Goal: Task Accomplishment & Management: Manage account settings

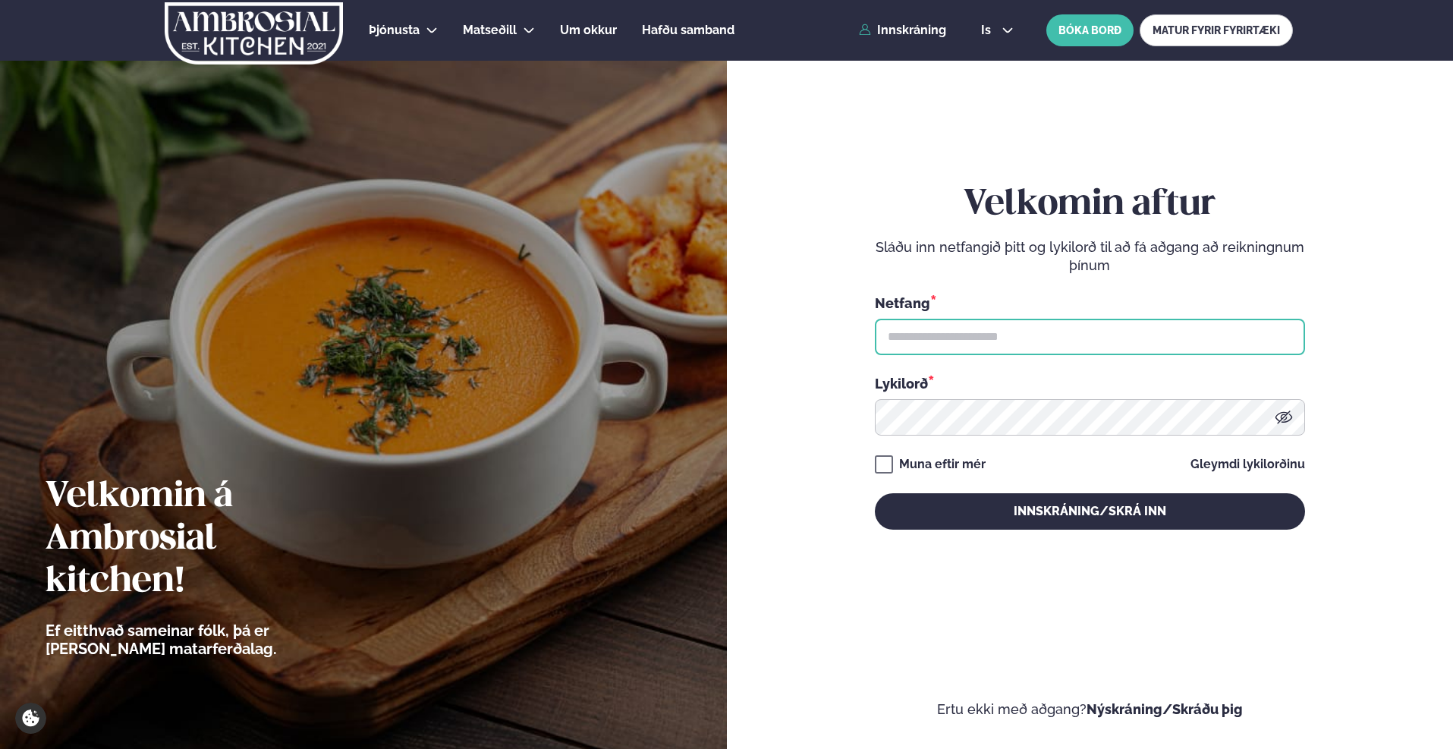
click at [895, 335] on input "text" at bounding box center [1090, 337] width 430 height 36
type input "**********"
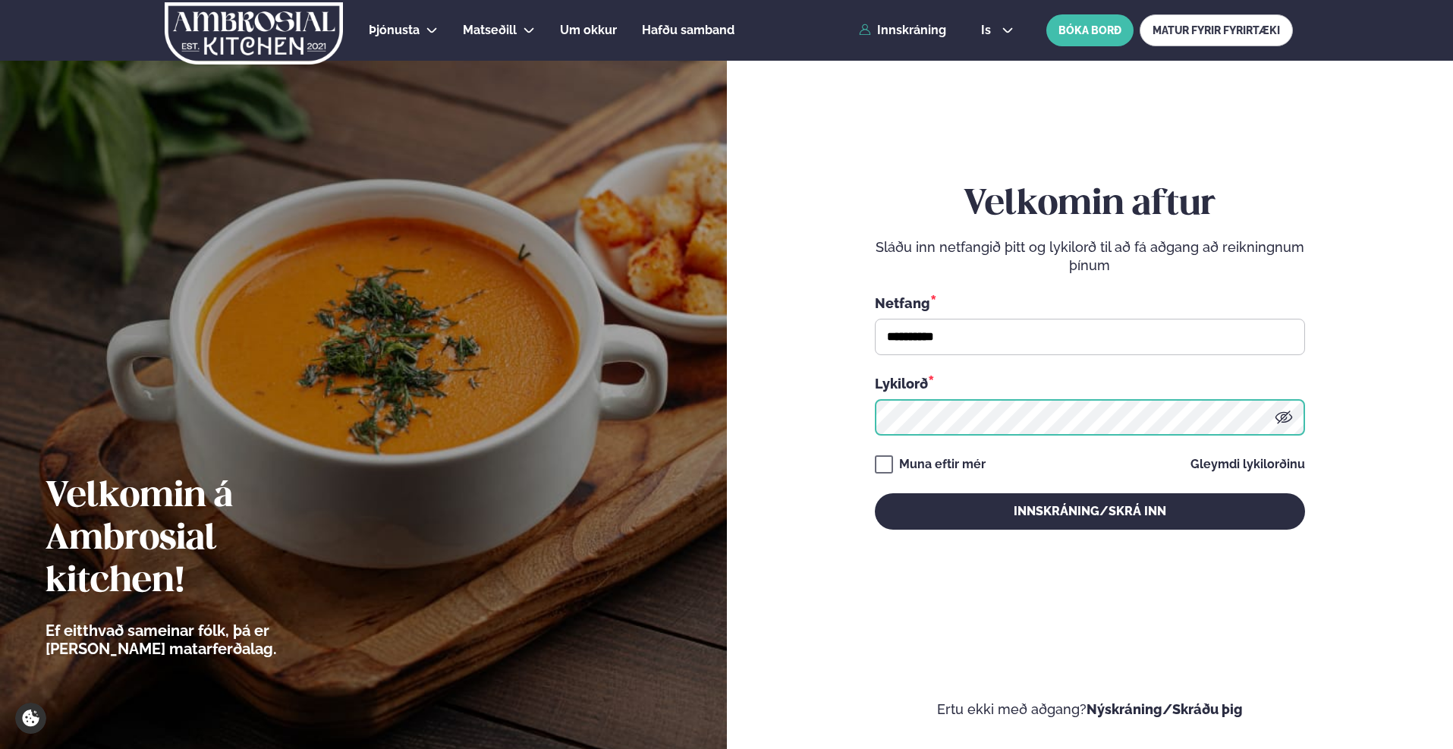
click at [875, 493] on button "Innskráning/Skrá inn" at bounding box center [1090, 511] width 430 height 36
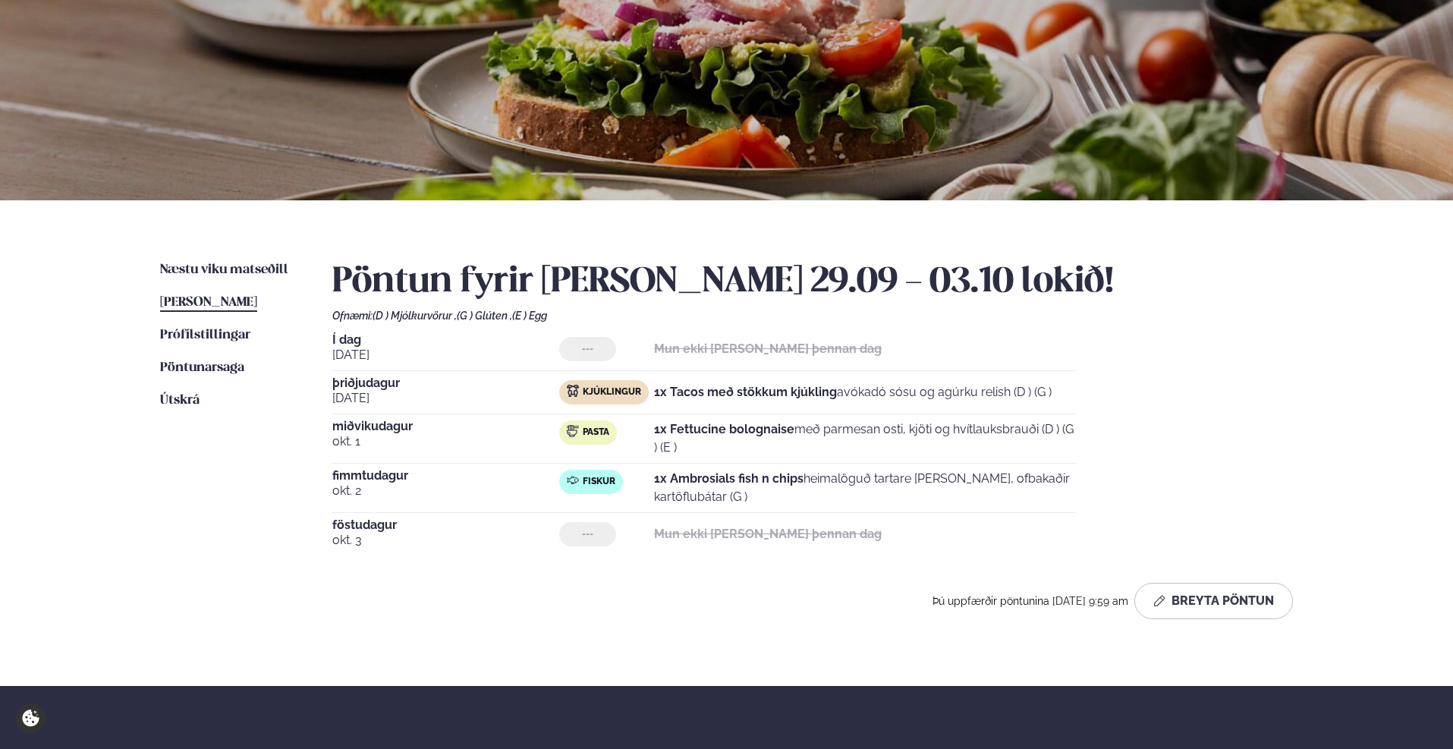
scroll to position [152, 0]
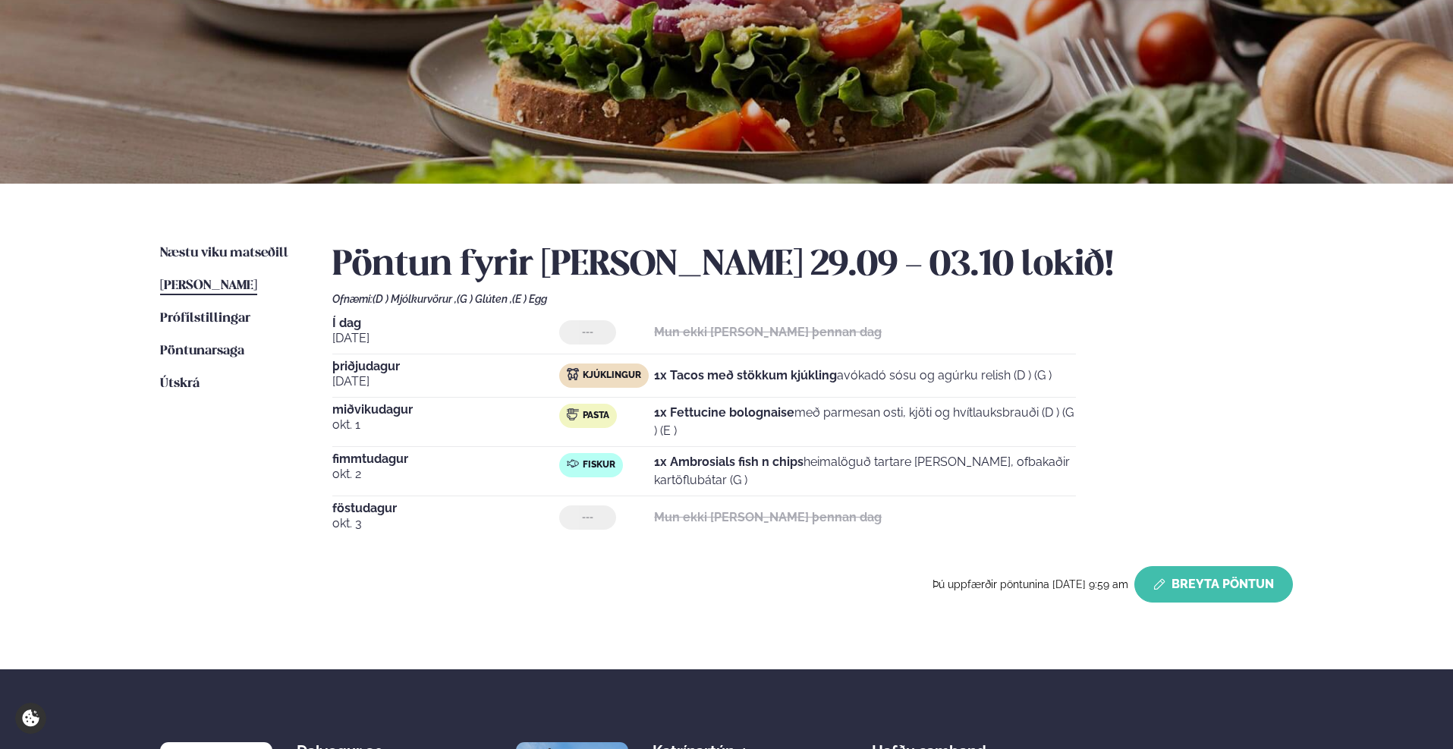
click at [1220, 587] on button "Breyta Pöntun" at bounding box center [1213, 584] width 159 height 36
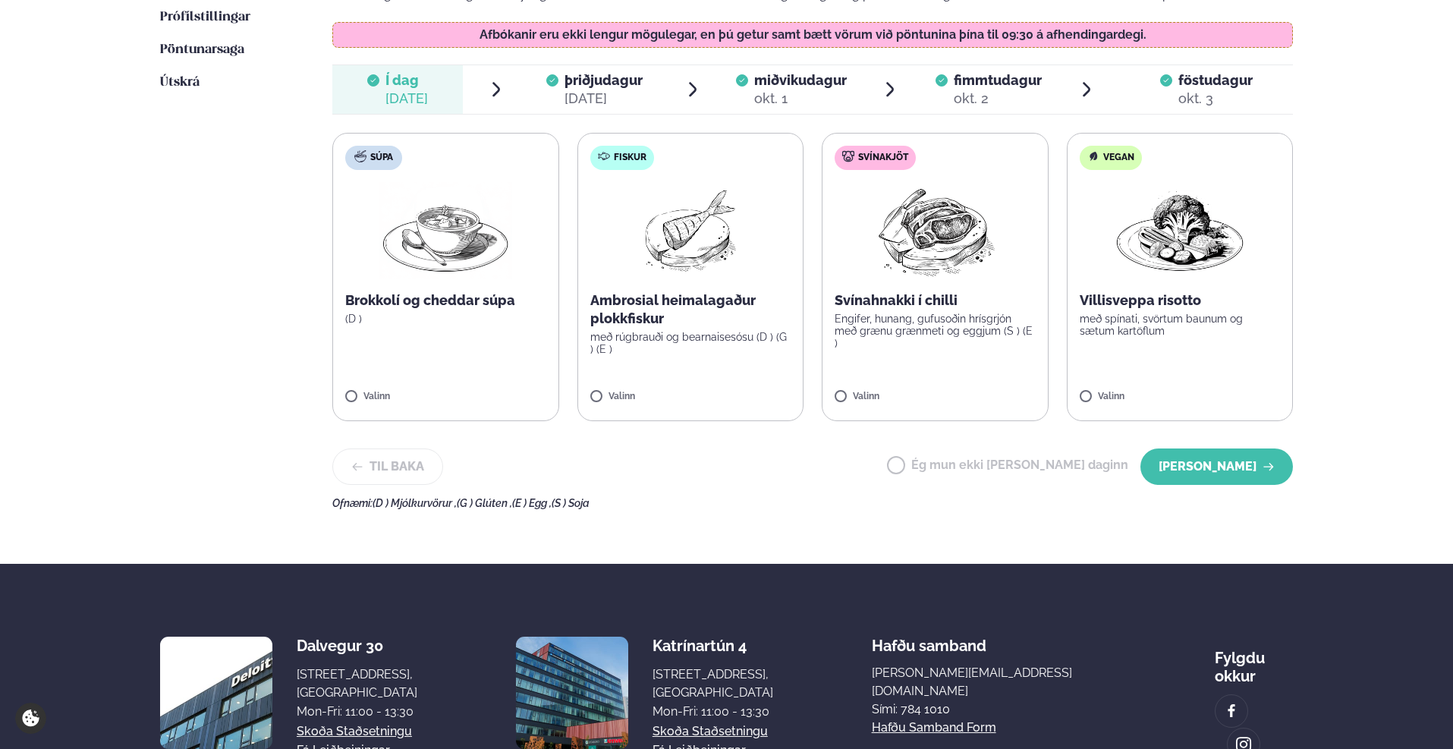
scroll to position [455, 0]
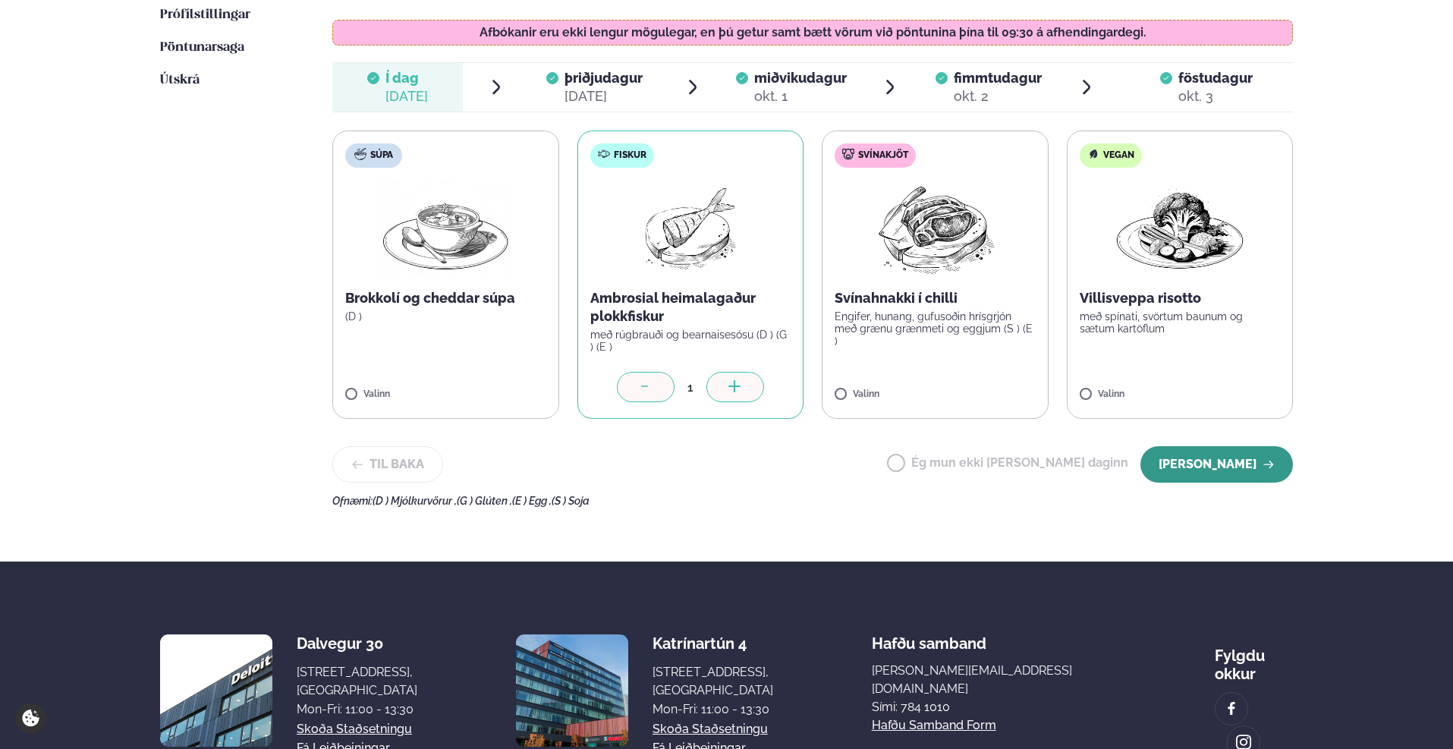
click at [1197, 468] on button "[PERSON_NAME]" at bounding box center [1216, 464] width 153 height 36
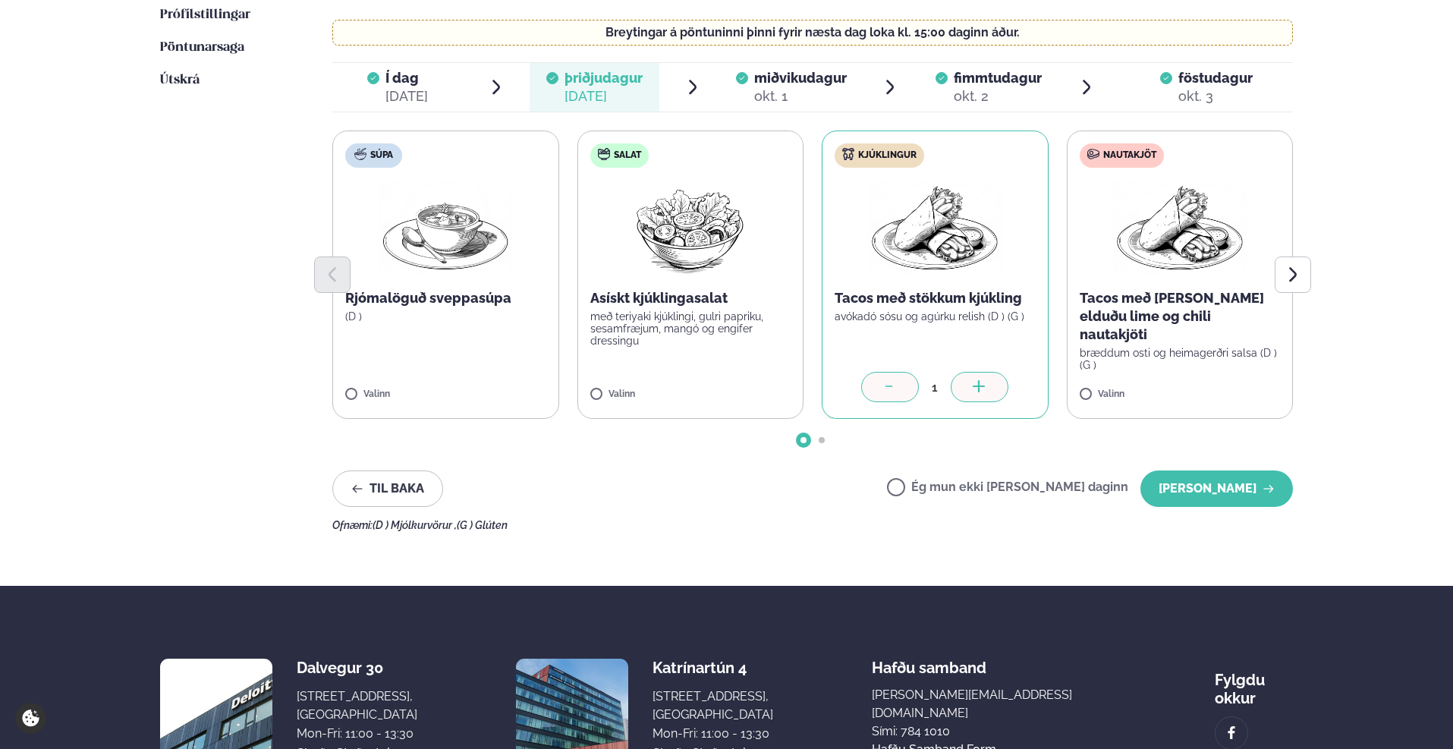
click at [783, 75] on span "miðvikudagur" at bounding box center [800, 78] width 93 height 16
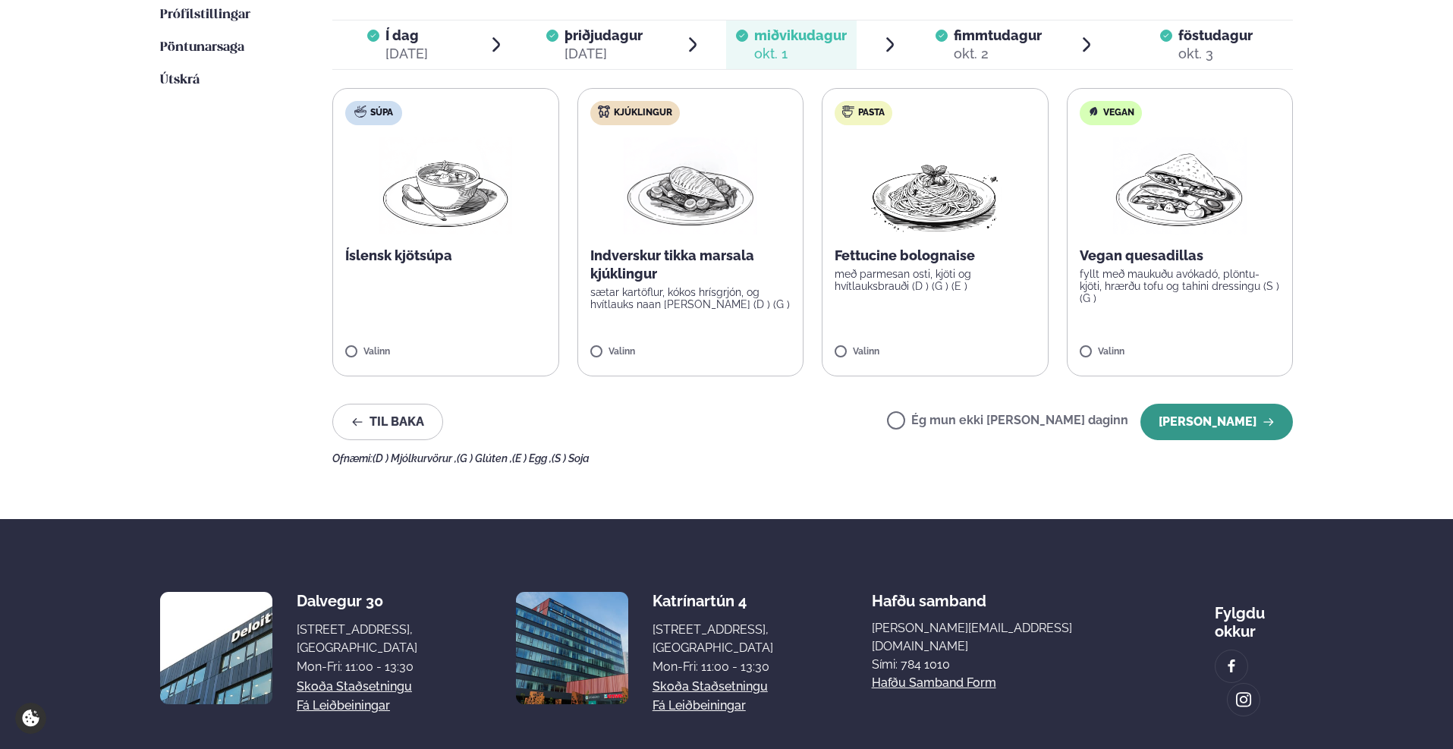
click at [1201, 420] on button "[PERSON_NAME]" at bounding box center [1216, 422] width 153 height 36
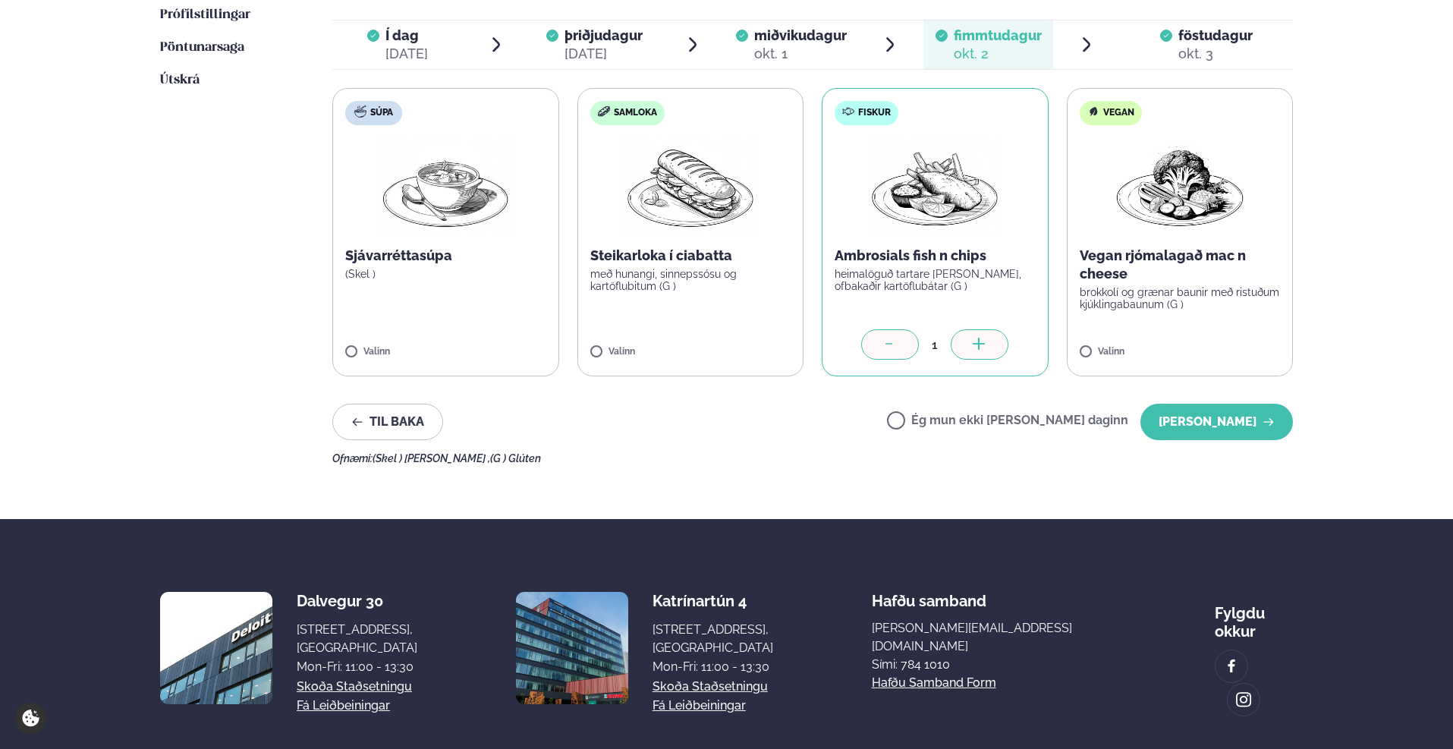
click at [1201, 420] on button "[PERSON_NAME]" at bounding box center [1216, 422] width 153 height 36
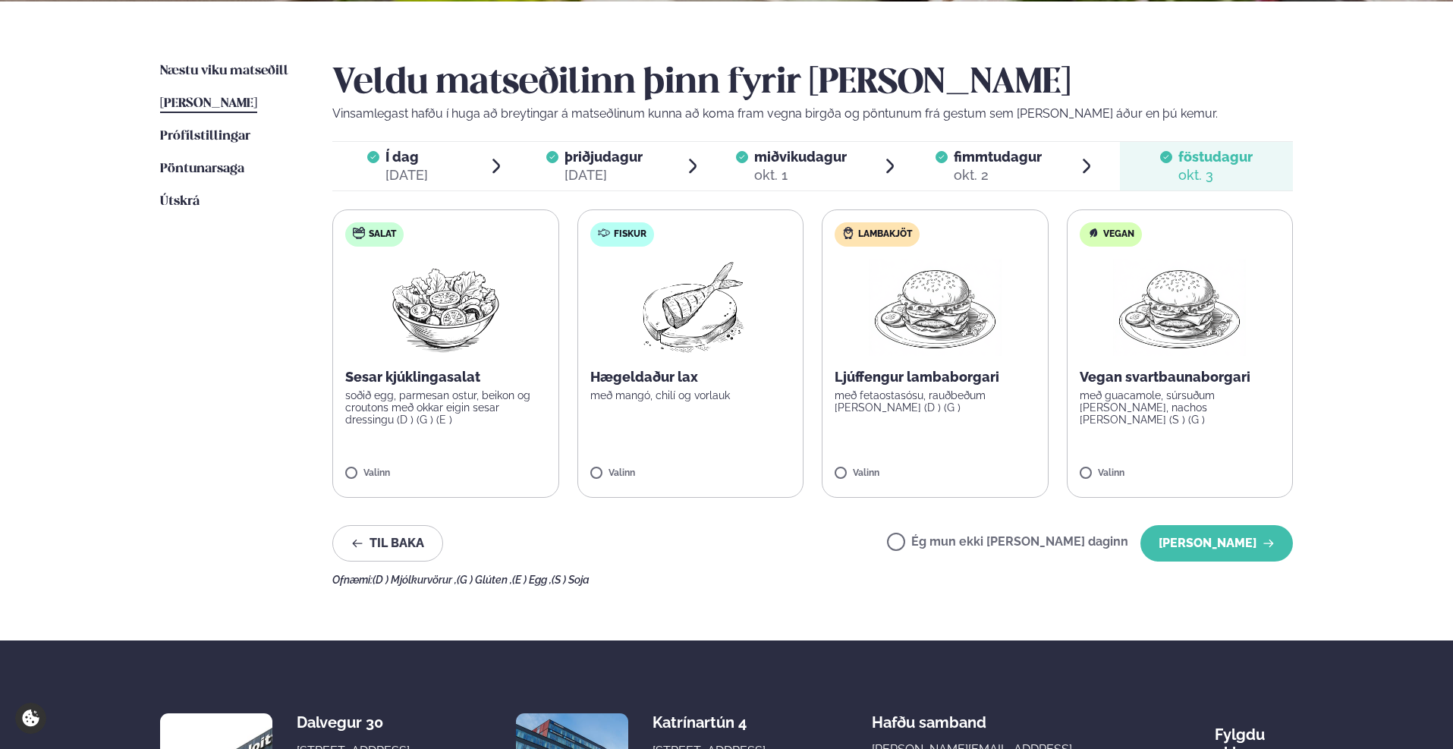
scroll to position [303, 0]
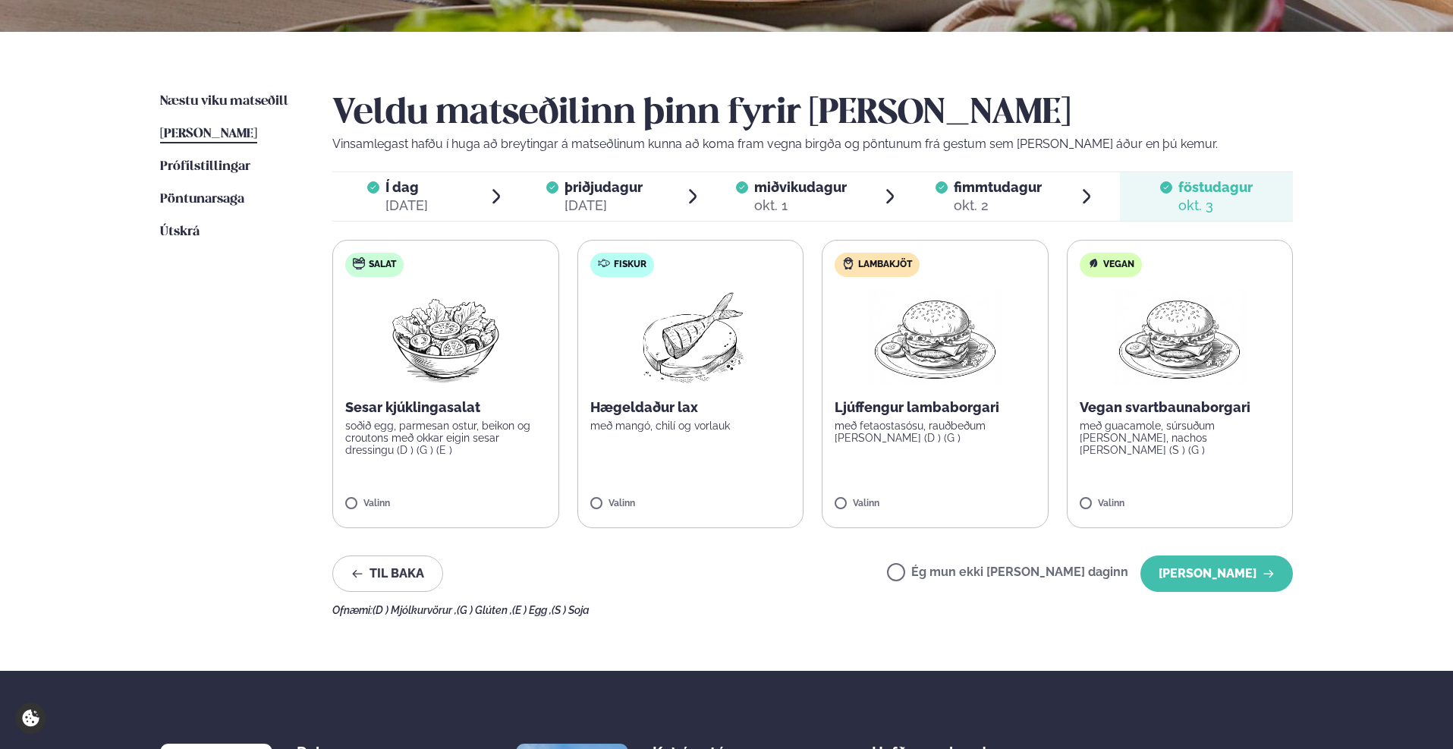
click at [396, 193] on span "Í dag" at bounding box center [406, 187] width 42 height 18
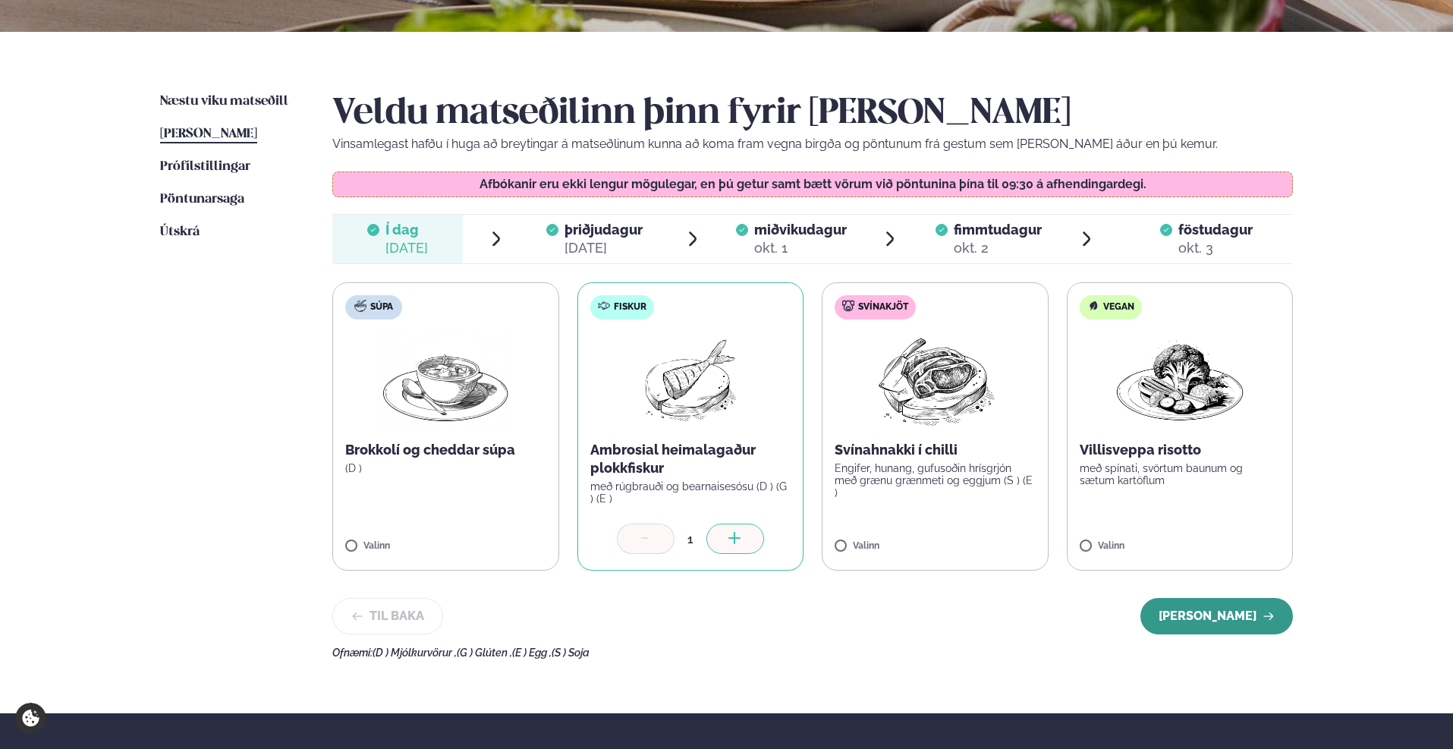
click at [1188, 612] on button "[PERSON_NAME]" at bounding box center [1216, 616] width 153 height 36
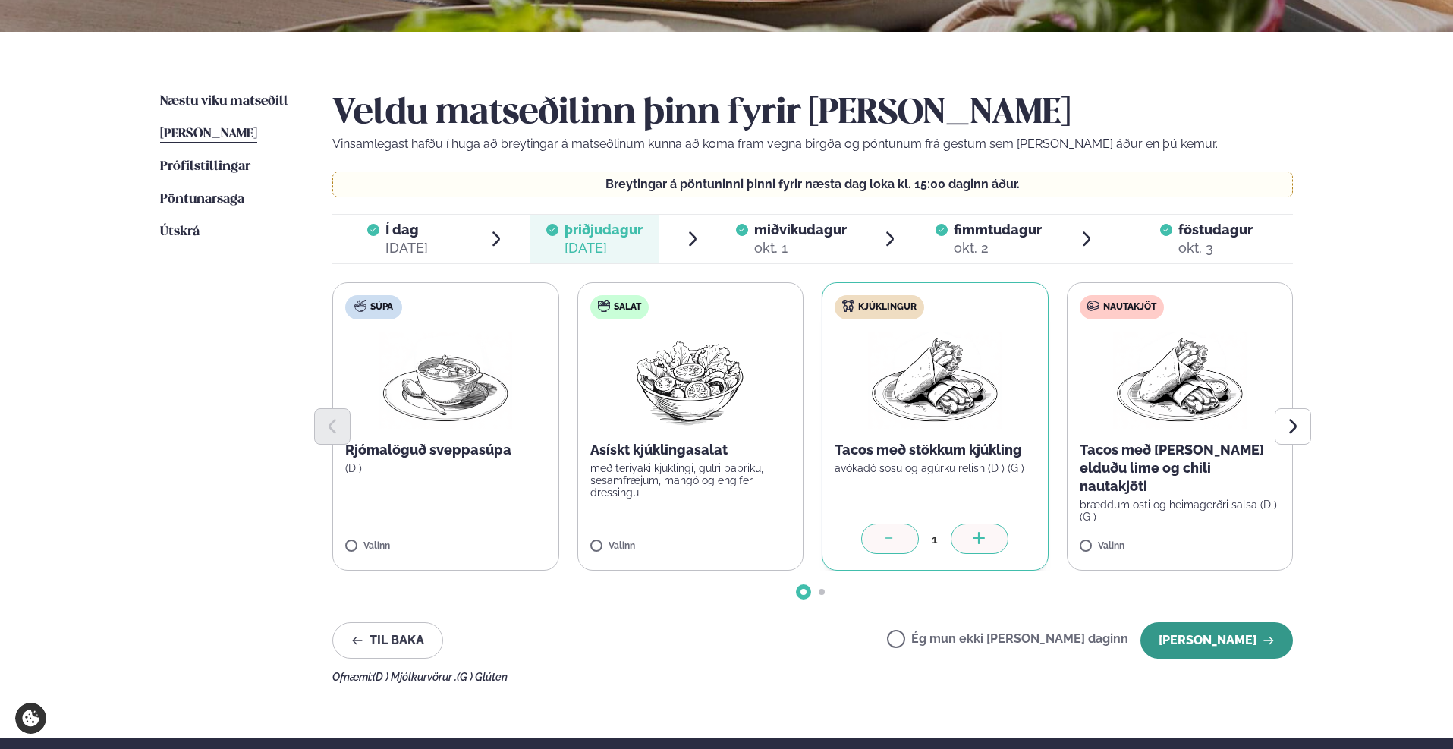
click at [1200, 629] on button "[PERSON_NAME]" at bounding box center [1216, 640] width 153 height 36
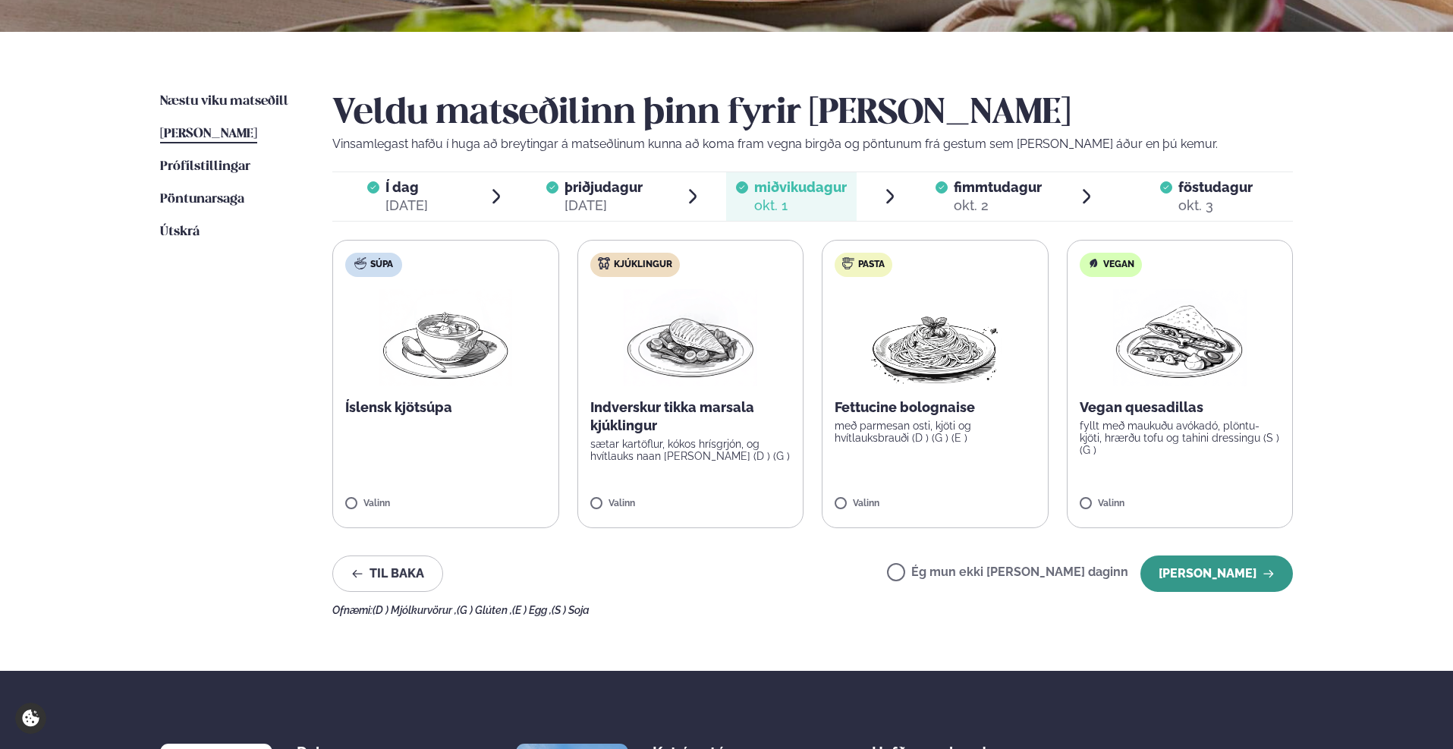
click at [1204, 579] on button "[PERSON_NAME]" at bounding box center [1216, 573] width 153 height 36
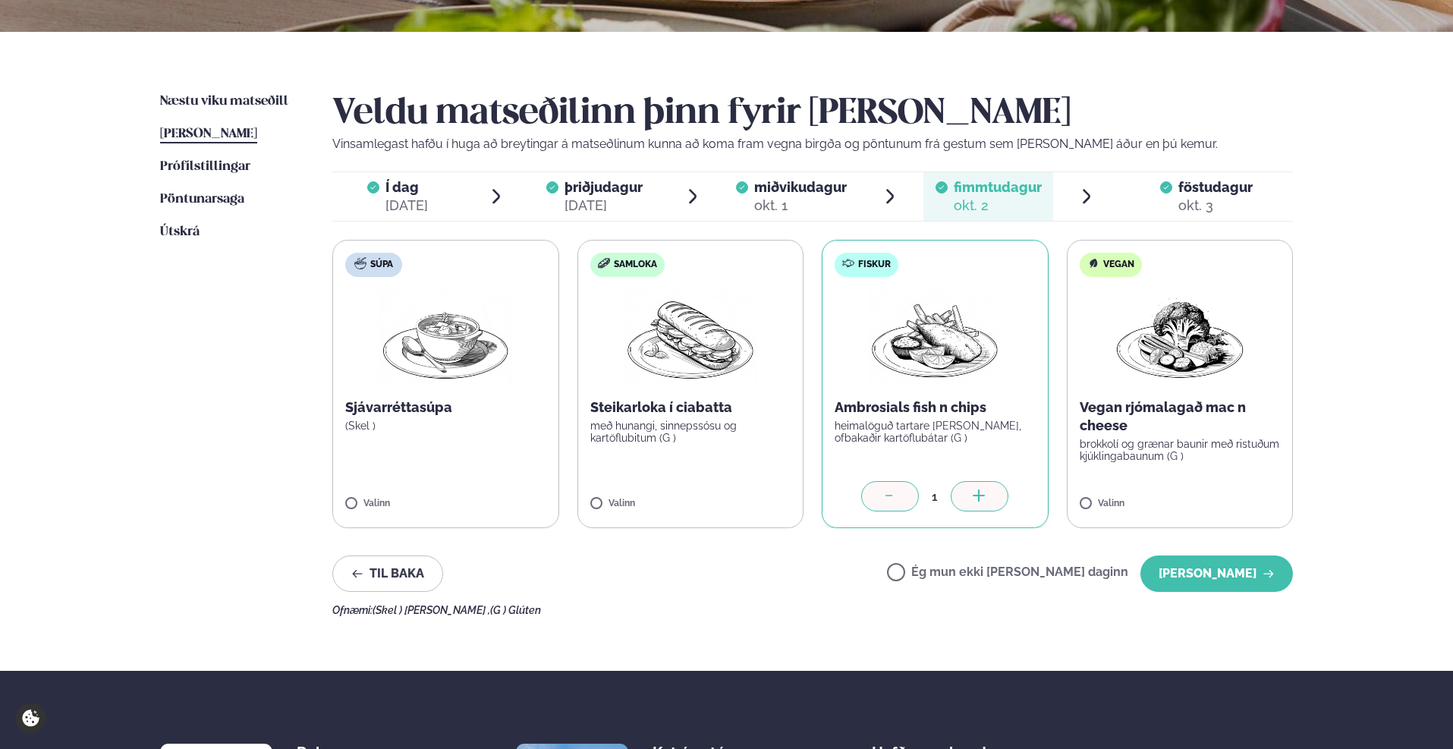
click at [1204, 579] on button "[PERSON_NAME]" at bounding box center [1216, 573] width 153 height 36
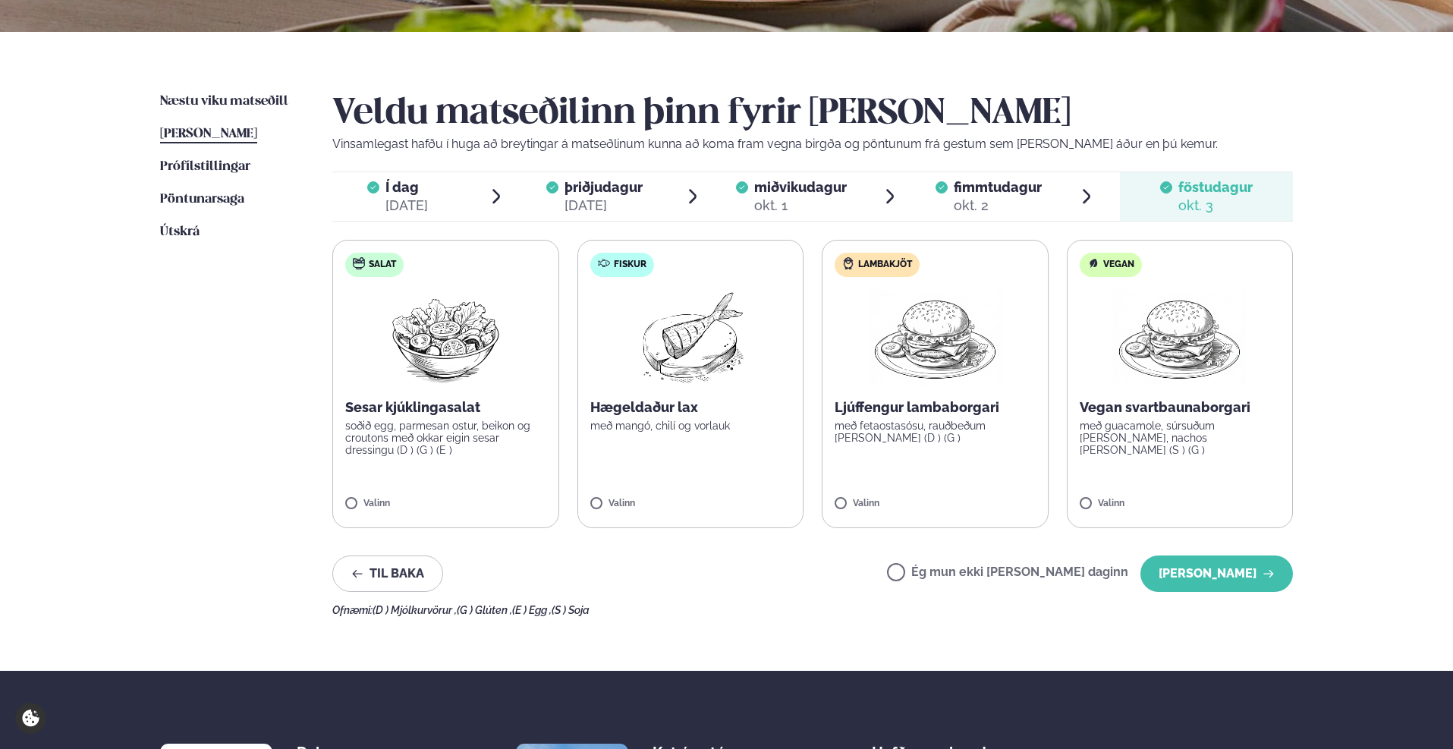
click at [1204, 579] on button "[PERSON_NAME]" at bounding box center [1216, 573] width 153 height 36
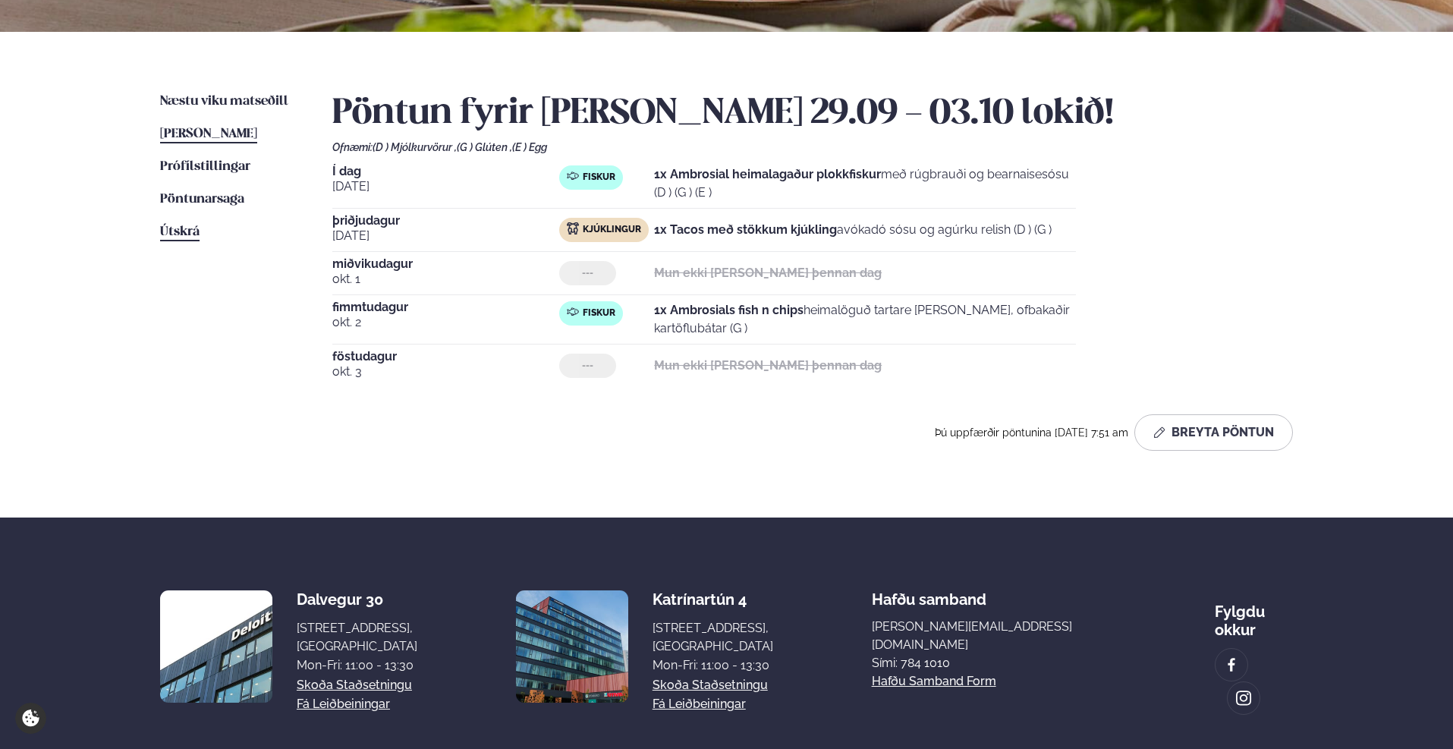
click at [181, 231] on span "Útskrá" at bounding box center [179, 231] width 39 height 13
